Goal: Check status: Check status

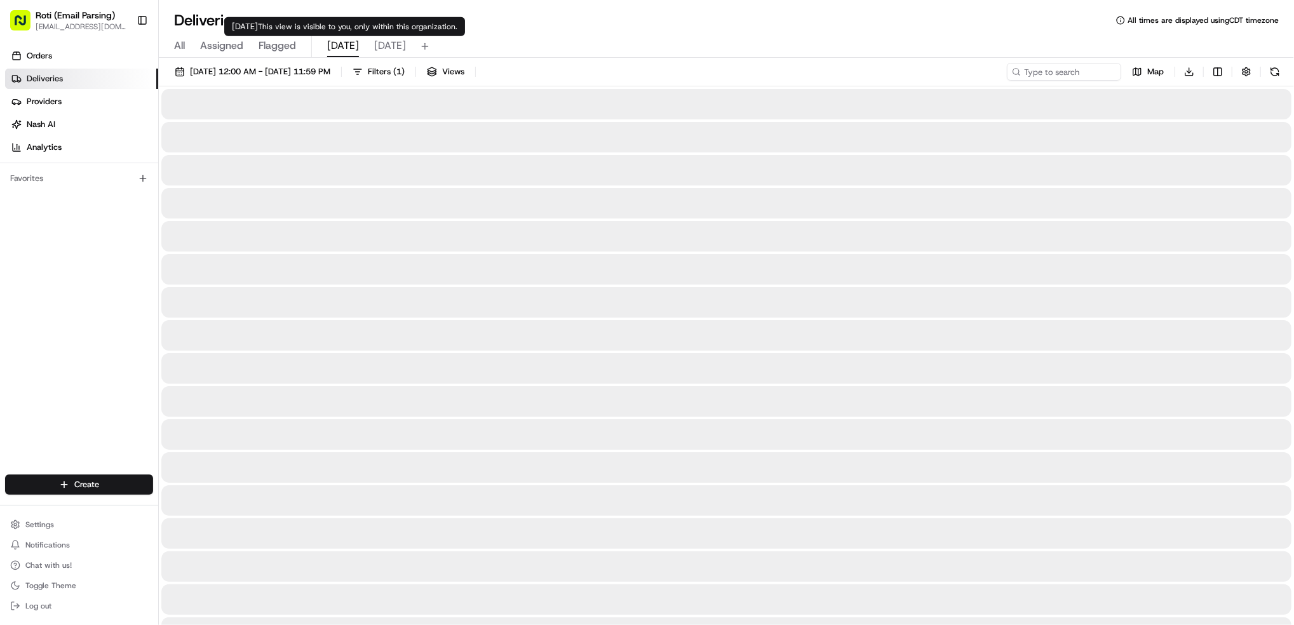
click at [329, 47] on span "[DATE]" at bounding box center [343, 45] width 32 height 15
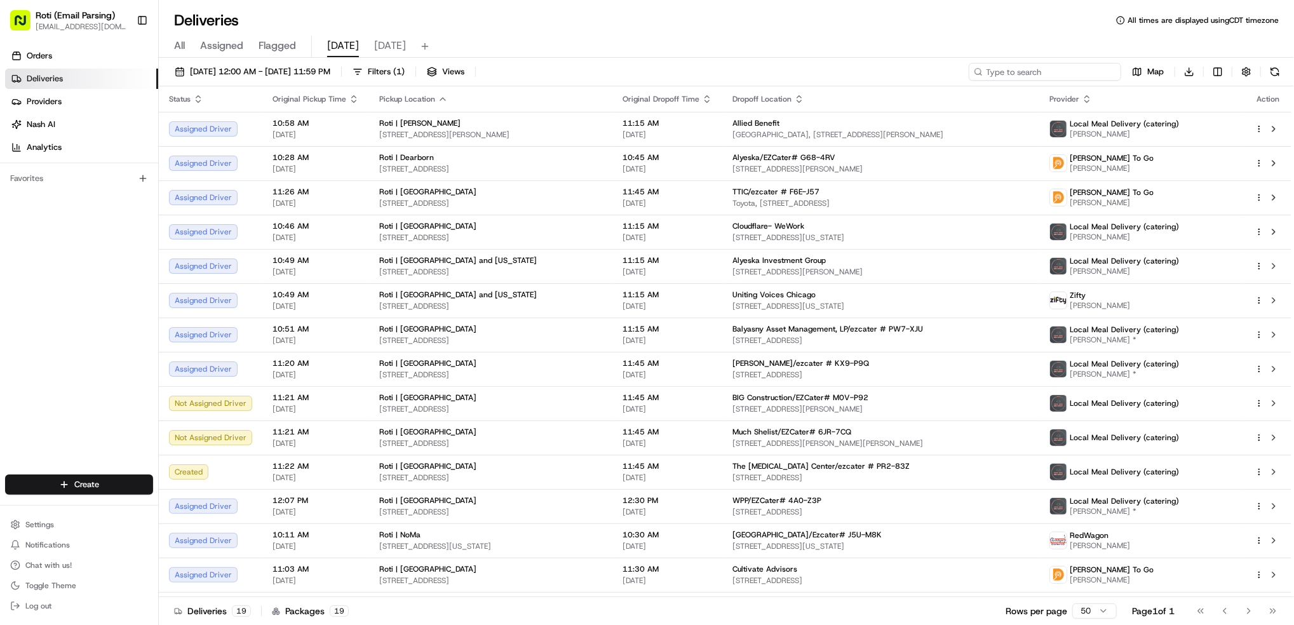
click at [970, 68] on input at bounding box center [1045, 72] width 153 height 18
paste input "The [MEDICAL_DATA] Center/ezcater # PR2-83Z"
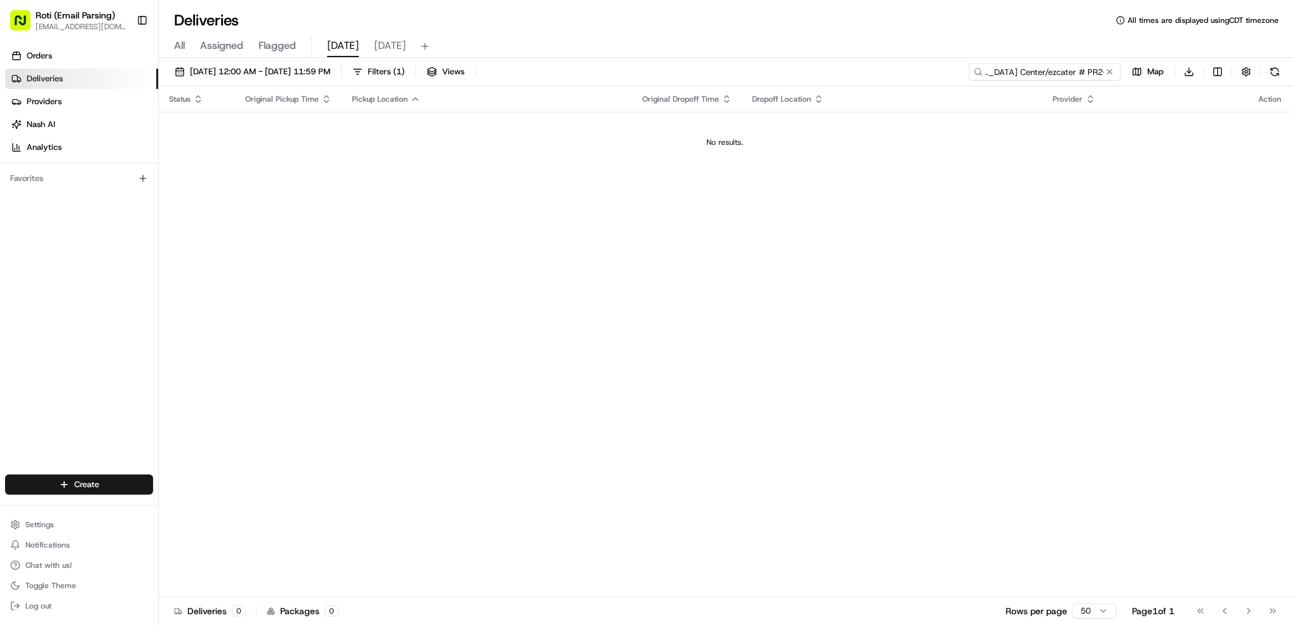
click at [970, 70] on input "The [MEDICAL_DATA] Center/ezcater # PR2-83Z" at bounding box center [1045, 72] width 153 height 18
type input "The [MEDICAL_DATA] Center/ezcater # PR2-83Z"
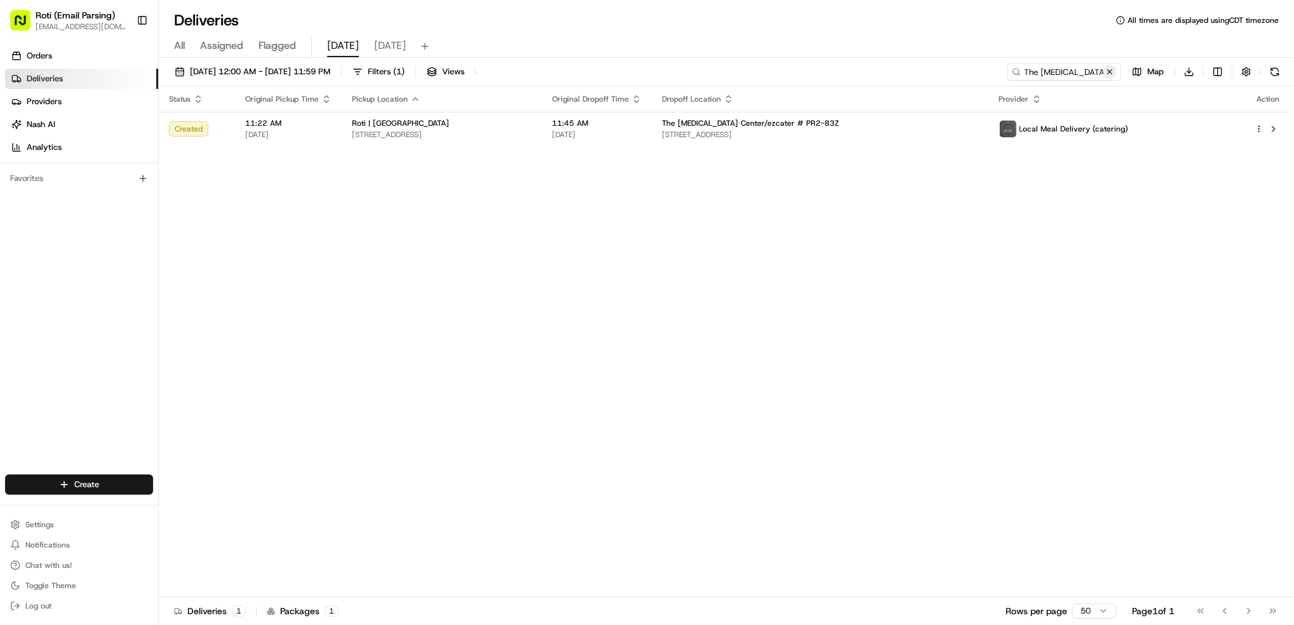
click at [970, 73] on button at bounding box center [1110, 71] width 13 height 13
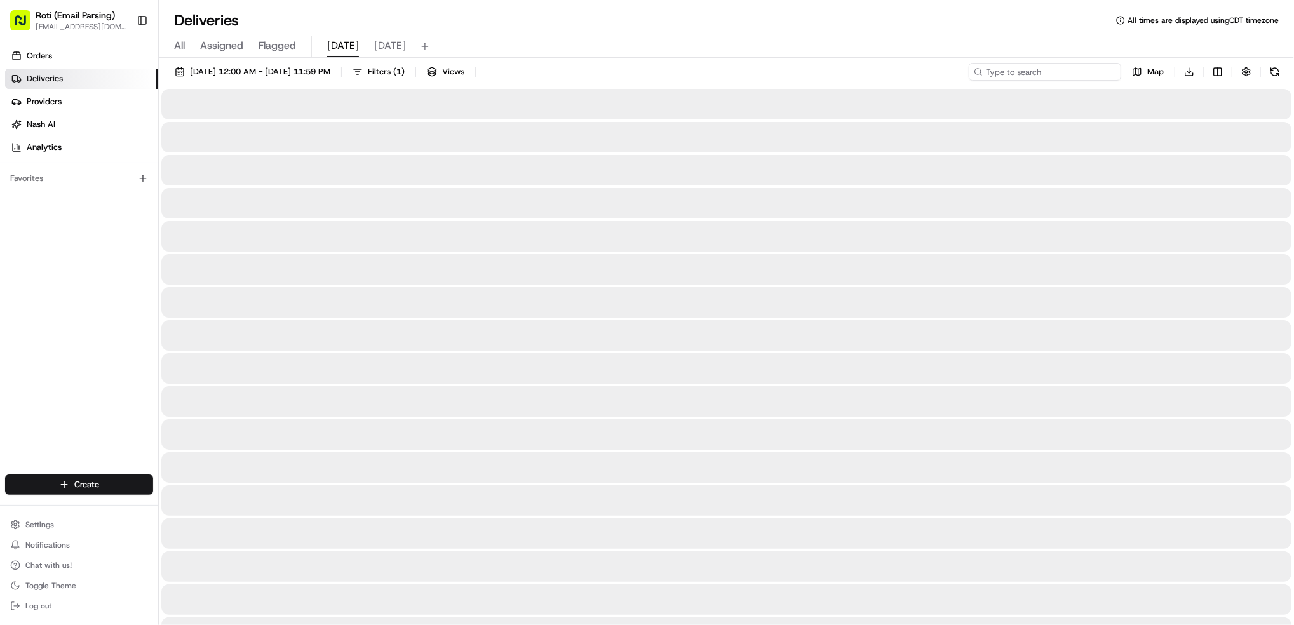
click at [970, 71] on input at bounding box center [1045, 72] width 153 height 18
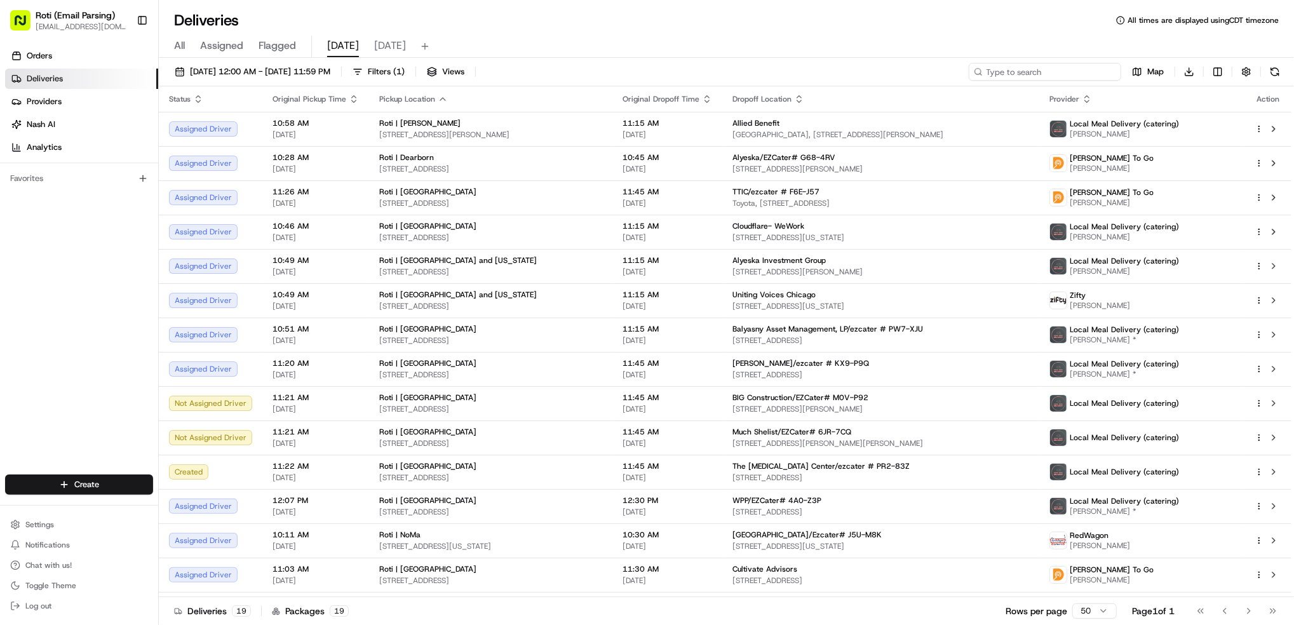
paste input "# J5U-M8K"
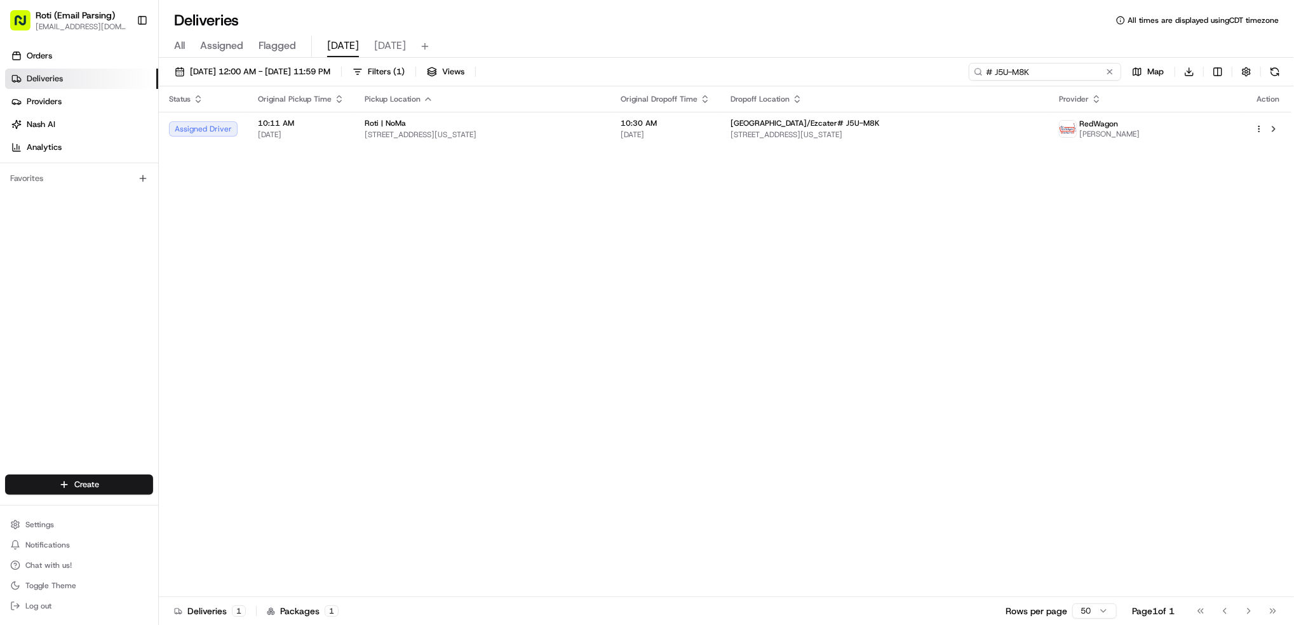
type input "# J5U-M8K"
drag, startPoint x: 1041, startPoint y: 70, endPoint x: 658, endPoint y: -28, distance: 394.8
click at [658, 0] on html "Roti (Email Parsing) [EMAIL_ADDRESS][DOMAIN_NAME] Toggle Sidebar Orders Deliver…" at bounding box center [647, 312] width 1294 height 625
paste input "# JR6-HQT"
type input "# JR6-HQT"
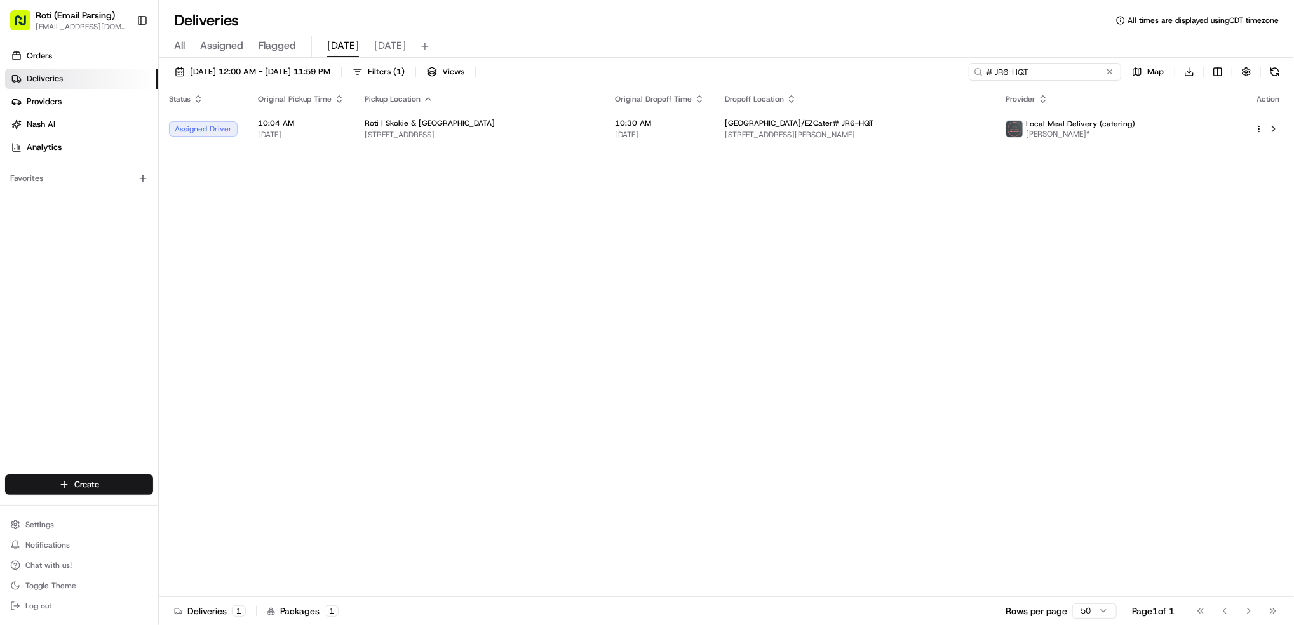
drag, startPoint x: 1060, startPoint y: 71, endPoint x: 624, endPoint y: -29, distance: 447.3
click at [624, 0] on html "Roti (Email Parsing) [EMAIL_ADDRESS][DOMAIN_NAME] Toggle Sidebar Orders Deliver…" at bounding box center [647, 312] width 1294 height 625
paste input "# G68-4RV"
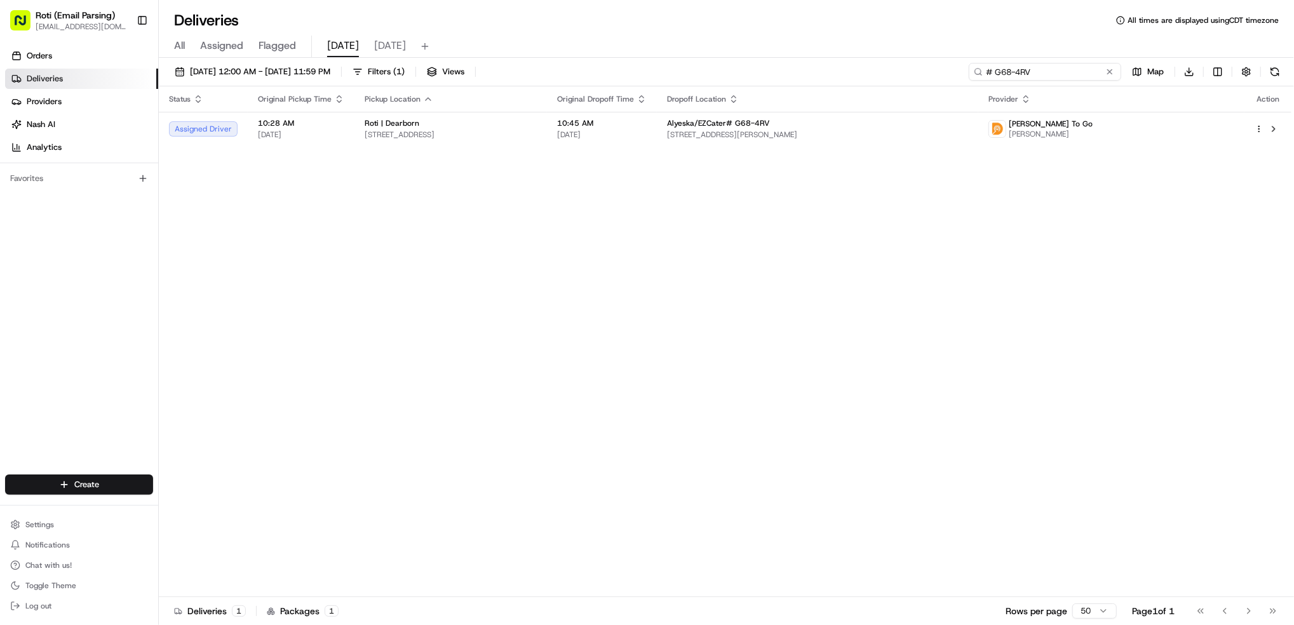
type input "# G68-4RV"
click at [871, 22] on div "Deliveries All times are displayed using CDT timezone All Assigned Flagged [DAT…" at bounding box center [727, 312] width 1136 height 625
paste input "# PW7-XJU"
type input "# PW7-XJU"
drag, startPoint x: 1049, startPoint y: 73, endPoint x: 831, endPoint y: 3, distance: 228.9
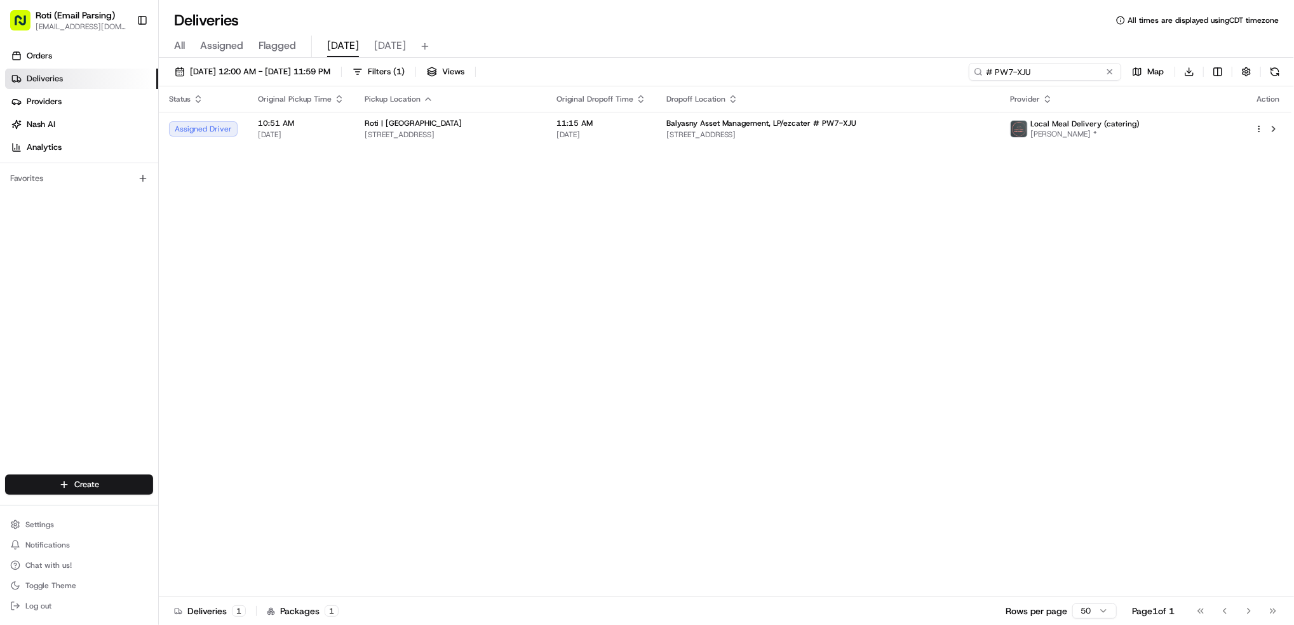
click at [831, 3] on div "Deliveries All times are displayed using CDT timezone All Assigned Flagged [DAT…" at bounding box center [727, 312] width 1136 height 625
paste input "# KX9-P9Q"
type input "# KX9-P9Q"
click at [796, 17] on div "Deliveries All times are displayed using CDT timezone All Assigned Flagged [DAT…" at bounding box center [727, 312] width 1136 height 625
paste input "# F6E-J57"
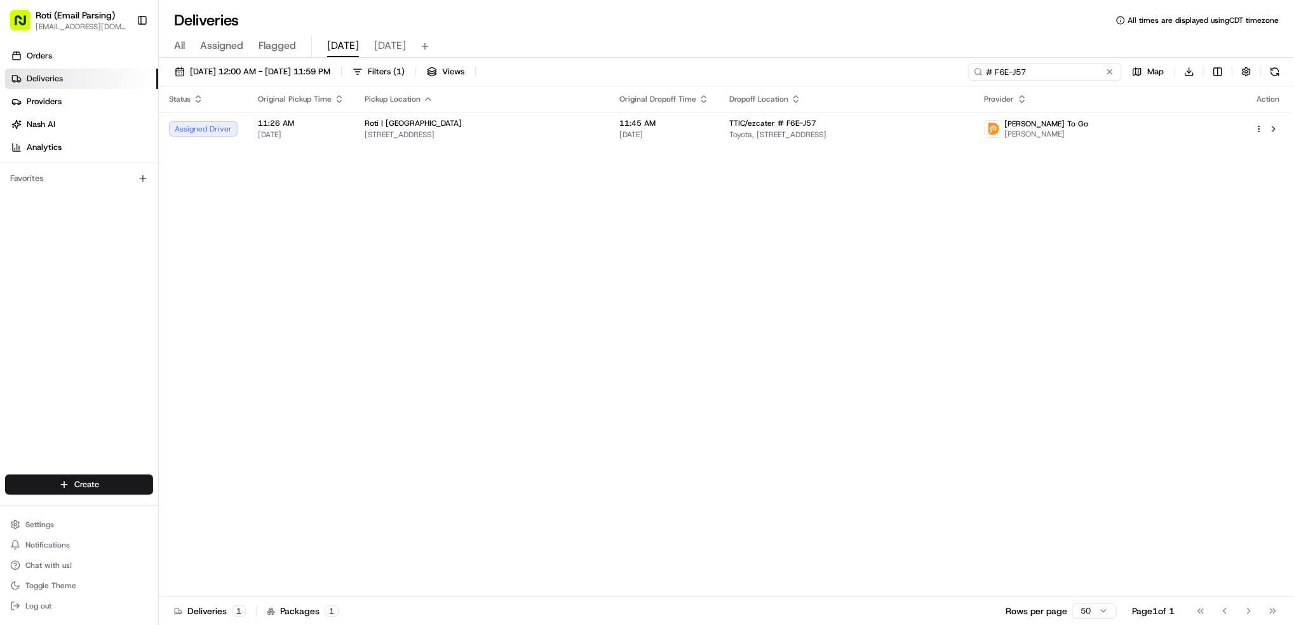
type input "# F6E-J57"
drag, startPoint x: 1053, startPoint y: 69, endPoint x: 729, endPoint y: -10, distance: 333.5
click at [729, 0] on html "Roti (Email Parsing) [EMAIL_ADDRESS][DOMAIN_NAME] Toggle Sidebar Orders Deliver…" at bounding box center [647, 312] width 1294 height 625
paste input "# M0V-P92"
type input "# M0V-P92"
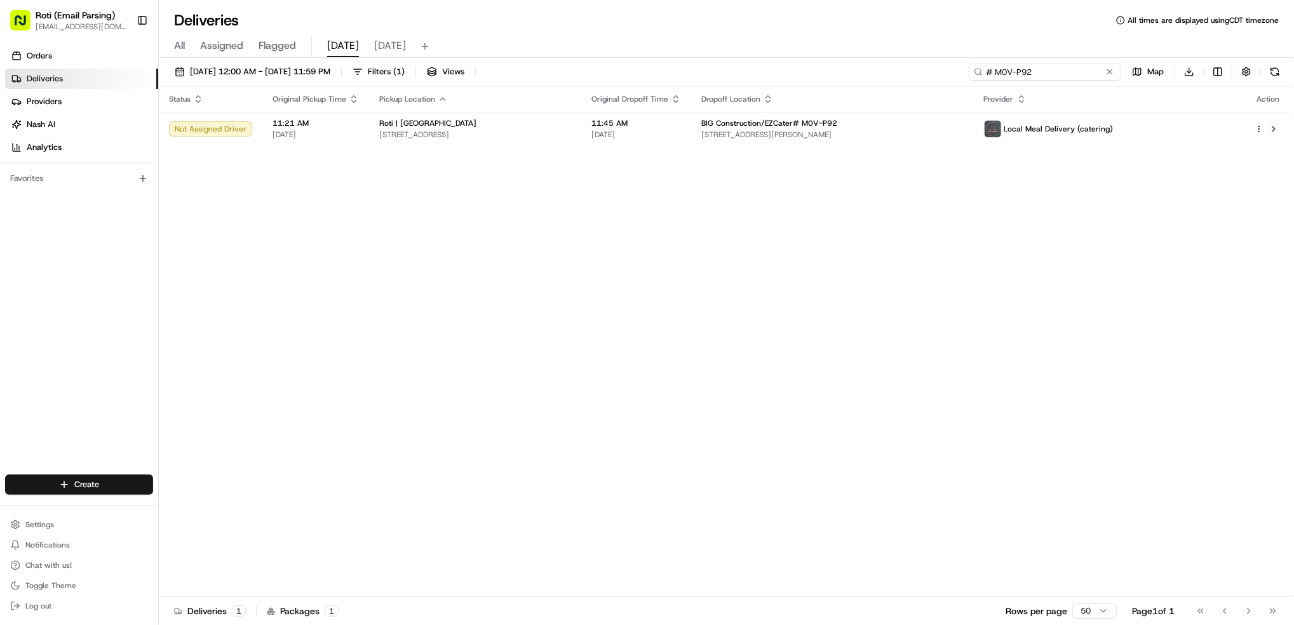
drag, startPoint x: 1062, startPoint y: 78, endPoint x: 710, endPoint y: -27, distance: 367.3
click at [710, 0] on html "Roti (Email Parsing) [EMAIL_ADDRESS][DOMAIN_NAME] Toggle Sidebar Orders Deliver…" at bounding box center [647, 312] width 1294 height 625
paste input "# 1Y3-EJR"
type input "# 1Y3-EJR"
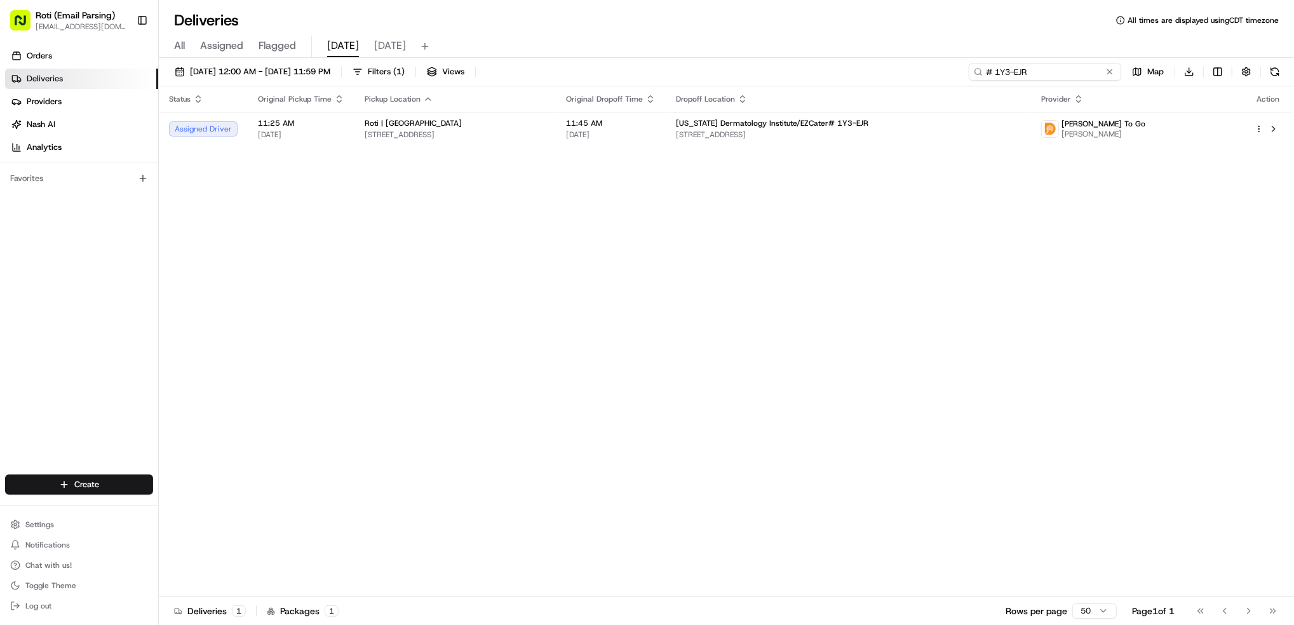
drag, startPoint x: 1043, startPoint y: 70, endPoint x: 673, endPoint y: 7, distance: 375.1
click at [785, 42] on div "Deliveries All times are displayed using CDT timezone All Assigned Flagged [DAT…" at bounding box center [727, 312] width 1136 height 625
paste input "# 6JR-7CQ"
type input "# 6JR-7CQ"
drag, startPoint x: 1056, startPoint y: 71, endPoint x: 752, endPoint y: 4, distance: 311.1
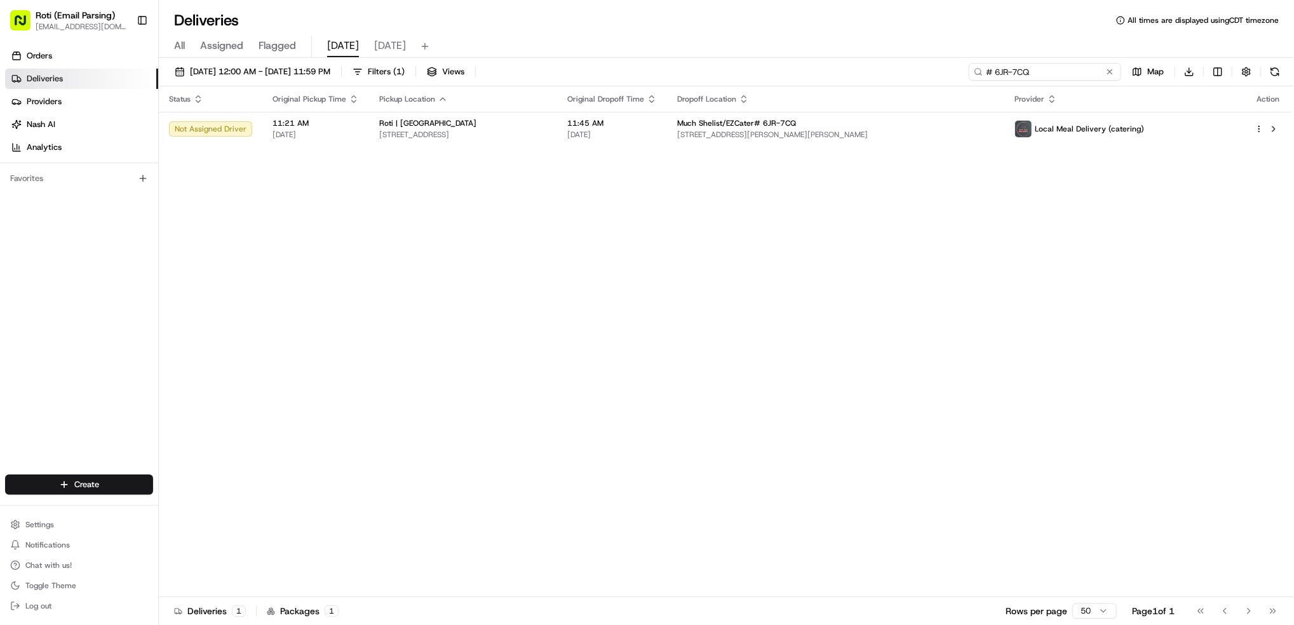
click at [818, 17] on div "Deliveries All times are displayed using CDT timezone All Assigned Flagged [DAT…" at bounding box center [727, 312] width 1136 height 625
paste input "# 4A0-Z3P"
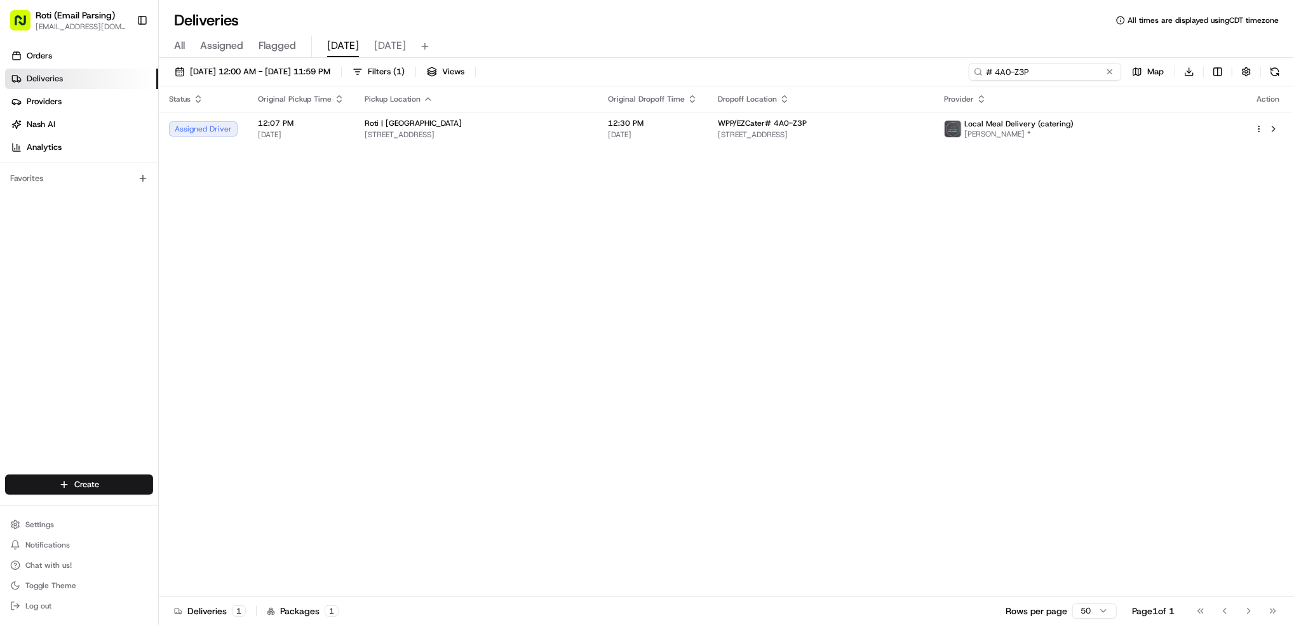
type input "# 4A0-Z3P"
drag, startPoint x: 998, startPoint y: 59, endPoint x: 871, endPoint y: 38, distance: 129.4
click at [850, 22] on div "Deliveries All times are displayed using CDT timezone All Assigned Flagged [DAT…" at bounding box center [727, 312] width 1136 height 625
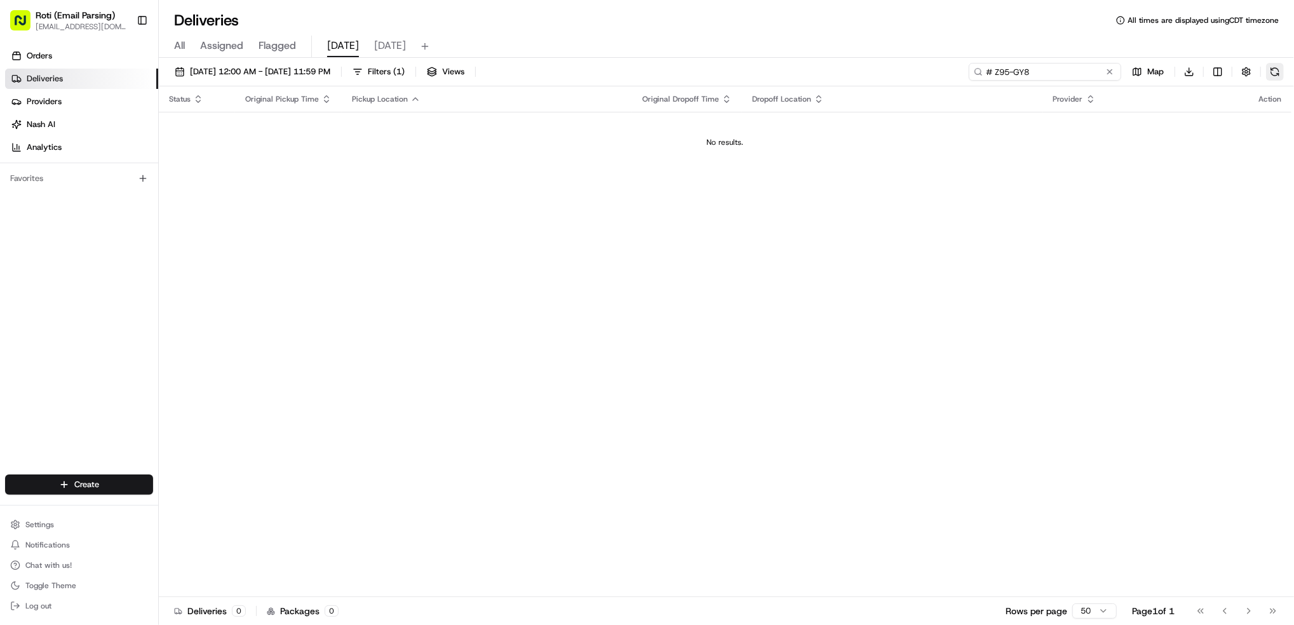
type input "# Z95-GY8"
click at [970, 74] on button at bounding box center [1275, 72] width 18 height 18
